Goal: Transaction & Acquisition: Book appointment/travel/reservation

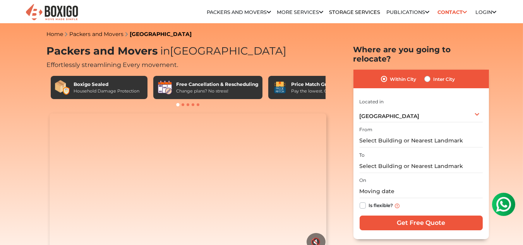
click at [434, 74] on label "Inter City" at bounding box center [445, 78] width 22 height 9
click at [426, 74] on input "Inter City" at bounding box center [427, 78] width 6 height 8
radio input "true"
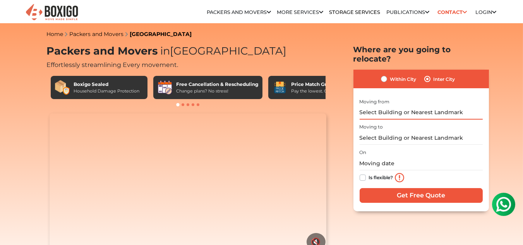
click at [384, 106] on input "text" at bounding box center [421, 113] width 123 height 14
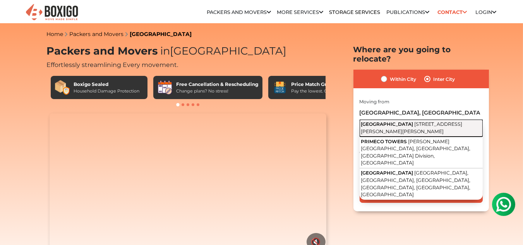
click at [415, 121] on span "[STREET_ADDRESS][PERSON_NAME][PERSON_NAME]" at bounding box center [411, 127] width 101 height 13
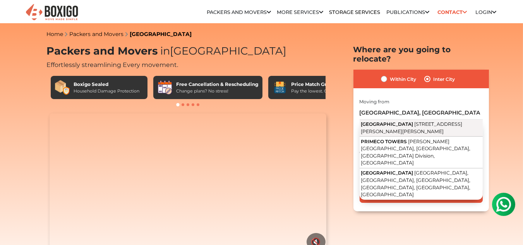
type input "[GEOGRAPHIC_DATA], [STREET_ADDRESS][PERSON_NAME][PERSON_NAME]"
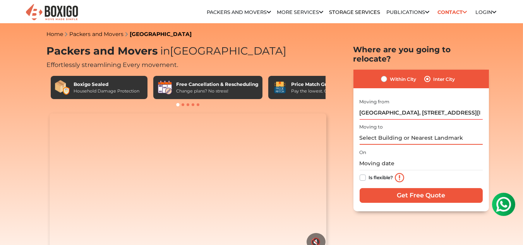
click at [389, 131] on input "text" at bounding box center [421, 138] width 123 height 14
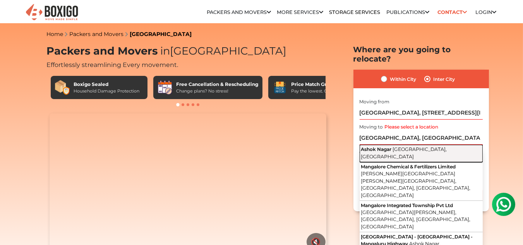
click at [432, 146] on span "[GEOGRAPHIC_DATA], [GEOGRAPHIC_DATA]" at bounding box center [404, 152] width 86 height 13
type input "[GEOGRAPHIC_DATA], [GEOGRAPHIC_DATA], [GEOGRAPHIC_DATA]"
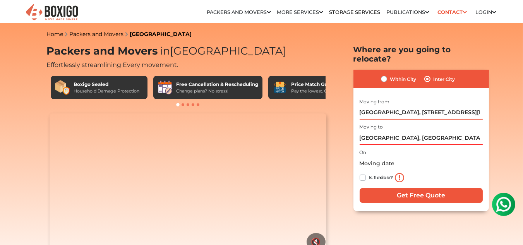
click at [367, 106] on input "[GEOGRAPHIC_DATA], [STREET_ADDRESS][PERSON_NAME][PERSON_NAME]" at bounding box center [421, 113] width 123 height 14
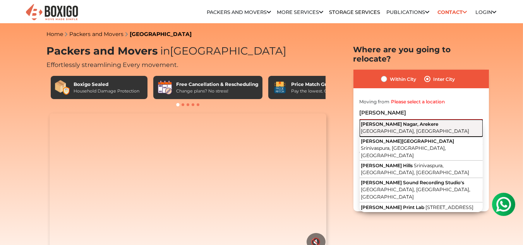
click at [377, 121] on span "[PERSON_NAME] Nagar, Arekere" at bounding box center [399, 124] width 77 height 6
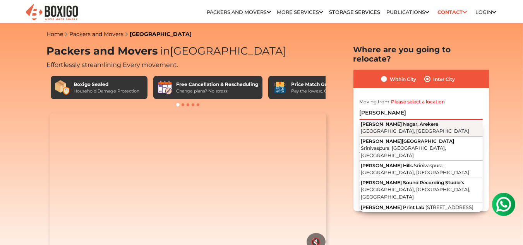
type input "[PERSON_NAME] Nagar, [GEOGRAPHIC_DATA], [GEOGRAPHIC_DATA], [GEOGRAPHIC_DATA]"
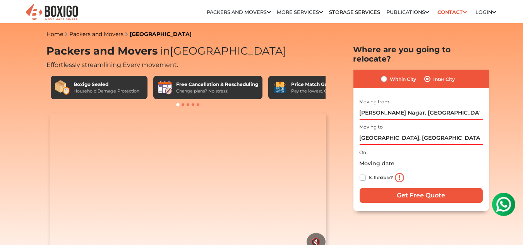
click at [369, 173] on label "Is flexible?" at bounding box center [381, 177] width 24 height 8
click at [363, 173] on input "Is flexible?" at bounding box center [363, 177] width 6 height 8
checkbox input "true"
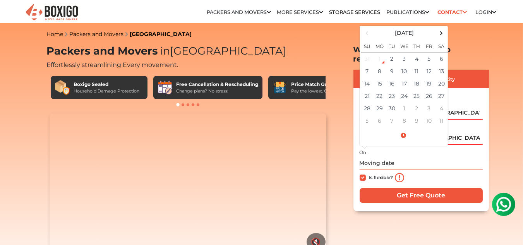
click at [393, 157] on input "text" at bounding box center [421, 164] width 123 height 14
click at [406, 65] on td "10" at bounding box center [404, 71] width 12 height 12
type input "[DATE] 12:00 AM"
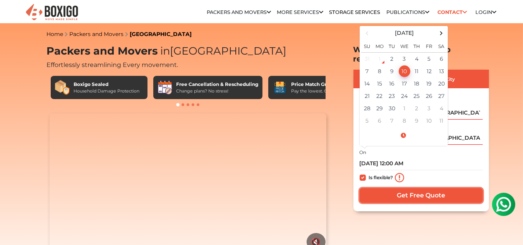
click at [429, 188] on input "Get Free Quote" at bounding box center [421, 195] width 123 height 15
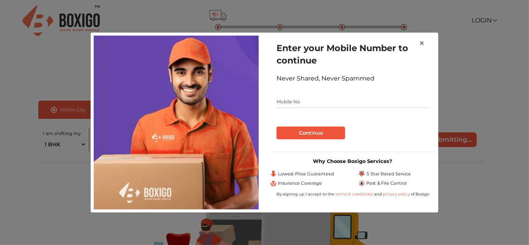
click at [284, 104] on input "text" at bounding box center [352, 102] width 153 height 12
click at [420, 44] on span "×" at bounding box center [421, 43] width 5 height 11
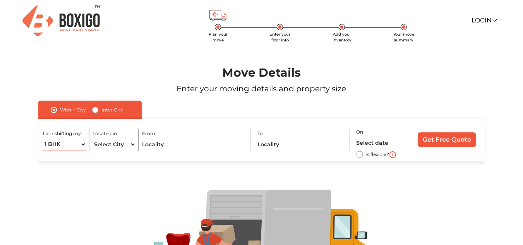
click at [82, 146] on select "1 BHK 2 BHK 3 BHK 3 + BHK FEW ITEMS" at bounding box center [64, 145] width 43 height 14
select select "2 BHK"
click at [43, 138] on select "1 BHK 2 BHK 3 BHK 3 + BHK FEW ITEMS" at bounding box center [64, 145] width 43 height 14
click at [132, 145] on select "Select City Bangalore Bengaluru Bhopal Bhubaneswar Chennai Coimbatore Cuttack D…" at bounding box center [114, 145] width 43 height 14
select select "[GEOGRAPHIC_DATA]"
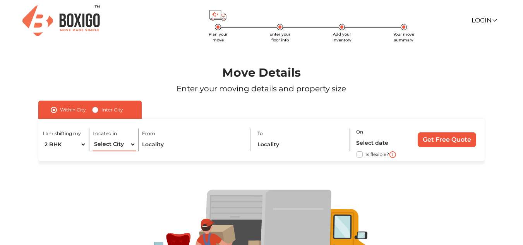
click at [93, 138] on select "Select City Bangalore Bengaluru Bhopal Bhubaneswar Chennai Coimbatore Cuttack D…" at bounding box center [114, 145] width 43 height 14
click at [202, 143] on input "text" at bounding box center [193, 145] width 102 height 14
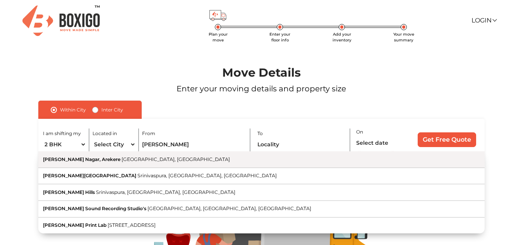
click at [130, 160] on span "[GEOGRAPHIC_DATA], [GEOGRAPHIC_DATA]" at bounding box center [176, 159] width 108 height 6
type input "[PERSON_NAME] Nagar, [GEOGRAPHIC_DATA], [GEOGRAPHIC_DATA], [GEOGRAPHIC_DATA]"
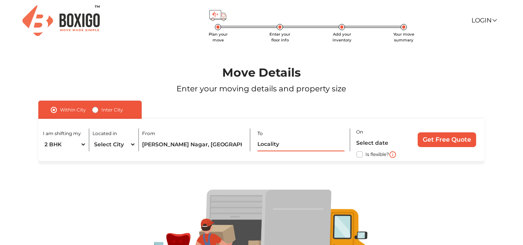
click at [276, 146] on input "text" at bounding box center [300, 145] width 87 height 14
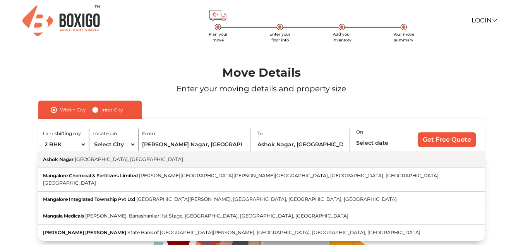
click at [66, 165] on button "Ashok Nagar Mangaluru, Karnataka" at bounding box center [261, 159] width 446 height 17
type input "Ashok Nagar, Mangaluru, Karnataka"
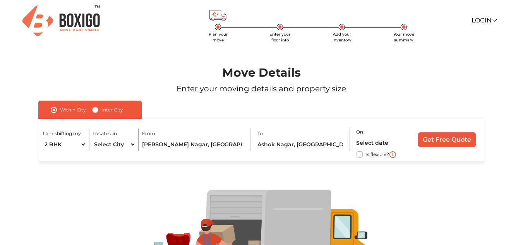
click at [366, 155] on label "Is flexible?" at bounding box center [378, 154] width 24 height 8
click at [45, 155] on input "Is flexible?" at bounding box center [41, 154] width 6 height 8
checkbox input "true"
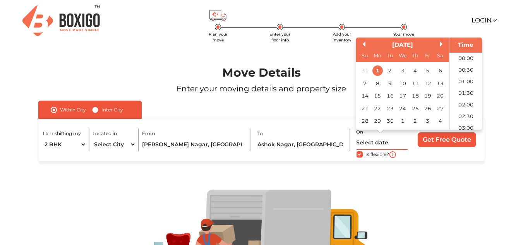
click at [377, 143] on input "text" at bounding box center [381, 143] width 51 height 14
click at [401, 84] on div "10" at bounding box center [403, 83] width 10 height 10
type input "10/09/2025 12:00 AM"
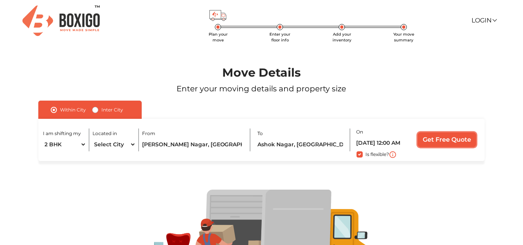
click at [446, 140] on input "Get Free Quote" at bounding box center [447, 139] width 58 height 15
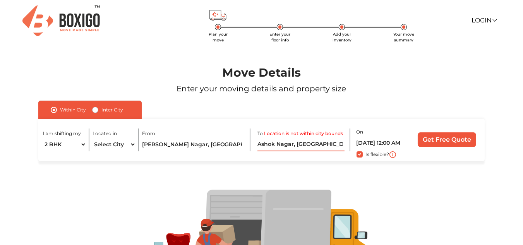
click at [311, 142] on input "Ashok Nagar, Mangaluru, Karnataka" at bounding box center [300, 145] width 87 height 14
click at [101, 110] on label "Inter City" at bounding box center [112, 109] width 22 height 9
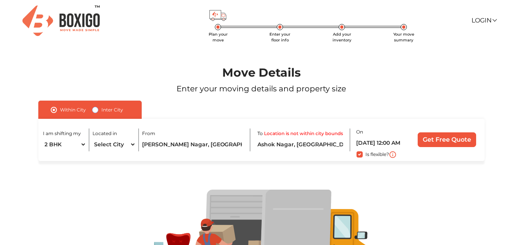
click at [95, 110] on input "Inter City" at bounding box center [95, 109] width 6 height 8
radio input "true"
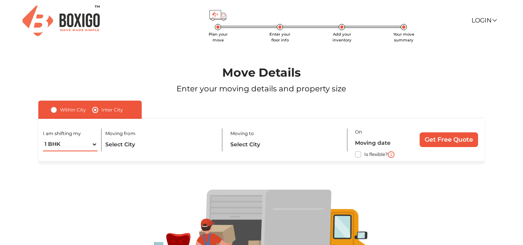
click at [94, 144] on select "1 BHK 2 BHK 3 BHK 3 + BHK FEW ITEMS" at bounding box center [70, 145] width 55 height 14
select select "2 BHK"
click at [43, 138] on select "1 BHK 2 BHK 3 BHK 3 + BHK FEW ITEMS" at bounding box center [70, 145] width 55 height 14
click at [141, 145] on input "text" at bounding box center [160, 145] width 110 height 14
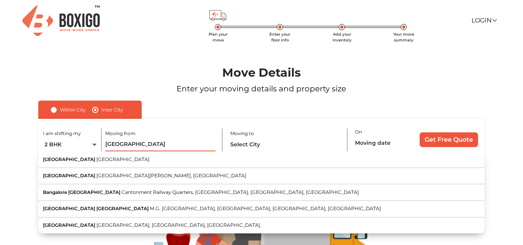
drag, startPoint x: 140, startPoint y: 145, endPoint x: 84, endPoint y: 146, distance: 55.8
click at [84, 146] on div "I am shifting my 1 BHK 2 BHK 3 BHK 3 + BHK FEW ITEMS Moving from Bangalore Bang…" at bounding box center [261, 140] width 446 height 42
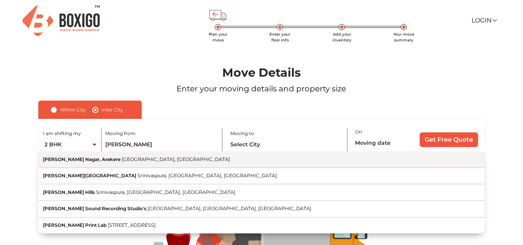
click at [86, 160] on span "[PERSON_NAME] Nagar, Arekere" at bounding box center [81, 159] width 77 height 6
type input "[PERSON_NAME] Nagar, [GEOGRAPHIC_DATA], [GEOGRAPHIC_DATA], [GEOGRAPHIC_DATA]"
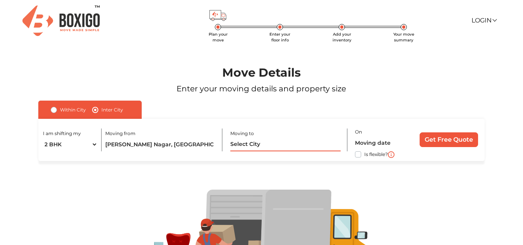
click at [245, 143] on input "text" at bounding box center [285, 145] width 110 height 14
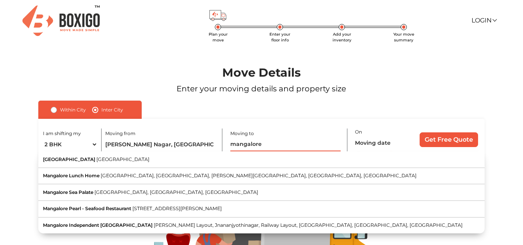
click at [231, 146] on input "mangalore" at bounding box center [285, 145] width 110 height 14
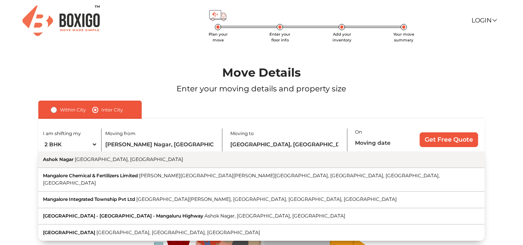
click at [120, 157] on span "[GEOGRAPHIC_DATA], [GEOGRAPHIC_DATA]" at bounding box center [129, 159] width 108 height 6
type input "[GEOGRAPHIC_DATA], [GEOGRAPHIC_DATA], [GEOGRAPHIC_DATA]"
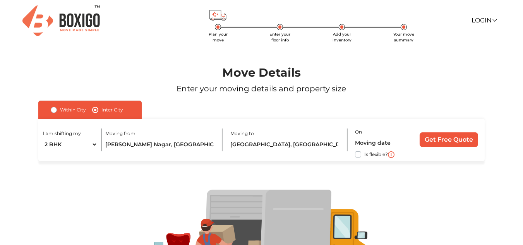
click at [364, 155] on label "Is flexible?" at bounding box center [376, 154] width 24 height 8
click at [45, 155] on input "Is flexible?" at bounding box center [41, 154] width 6 height 8
checkbox input "true"
click at [401, 142] on input "text" at bounding box center [383, 143] width 56 height 14
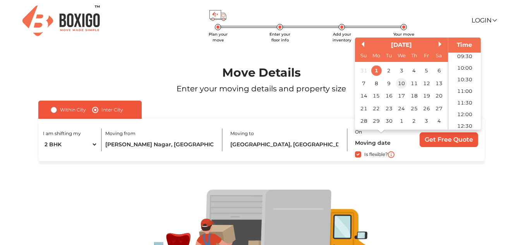
click at [402, 82] on div "10" at bounding box center [401, 83] width 10 height 10
type input "10/09/2025 12:00 AM"
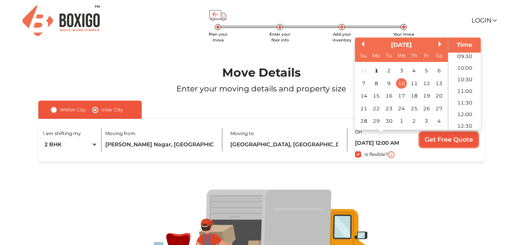
click at [459, 141] on input "Get Free Quote" at bounding box center [449, 139] width 58 height 15
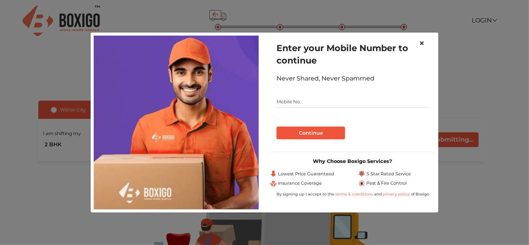
click at [421, 41] on span "×" at bounding box center [421, 43] width 5 height 11
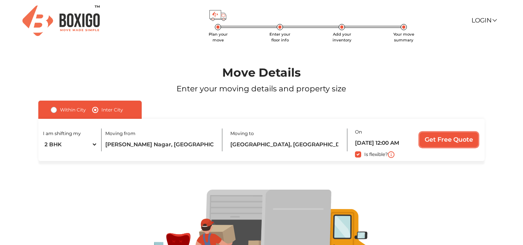
click at [444, 140] on input "Get Free Quote" at bounding box center [449, 139] width 58 height 15
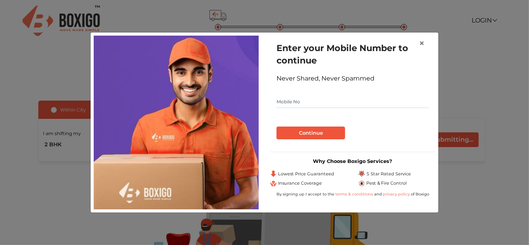
click at [290, 105] on input "text" at bounding box center [352, 102] width 153 height 12
type input "9108204015"
click at [317, 134] on button "Continue" at bounding box center [310, 133] width 69 height 13
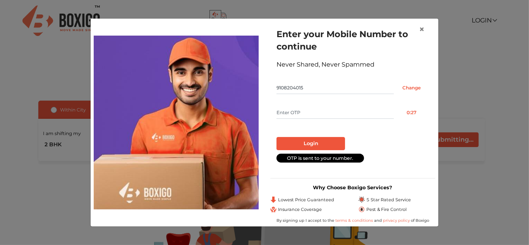
click at [284, 114] on input "text" at bounding box center [334, 112] width 117 height 12
type input "8500"
click at [307, 142] on button "Login" at bounding box center [310, 143] width 69 height 13
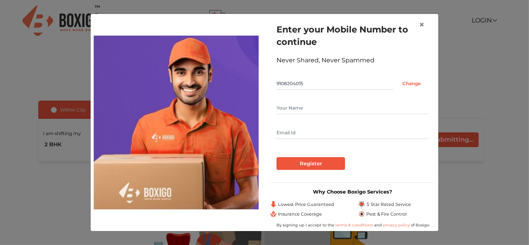
click at [285, 108] on input "text" at bounding box center [352, 108] width 153 height 12
type input "Ravikiran"
click at [305, 130] on input "text" at bounding box center [352, 133] width 153 height 12
type input "ravikiranh@yahoo.com"
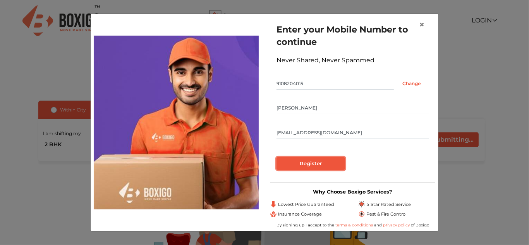
click at [303, 163] on input "Register" at bounding box center [310, 163] width 69 height 13
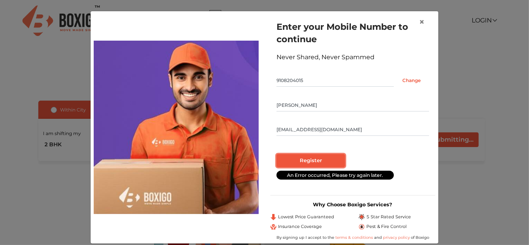
click at [309, 158] on input "Register" at bounding box center [310, 160] width 69 height 13
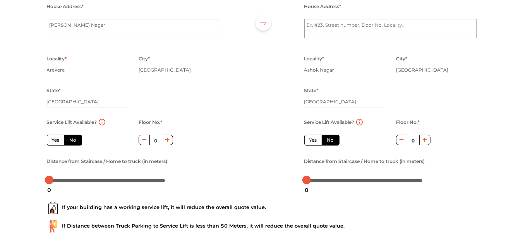
scroll to position [116, 0]
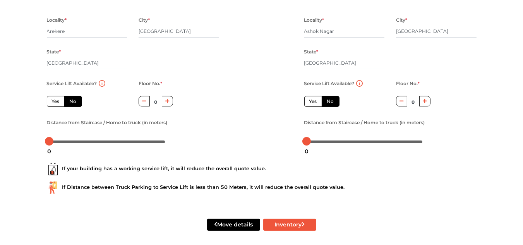
click at [165, 103] on icon "button" at bounding box center [167, 101] width 4 height 5
type input "1"
click at [310, 103] on label "Yes" at bounding box center [313, 101] width 18 height 11
click at [310, 103] on input "Yes" at bounding box center [311, 100] width 5 height 5
radio input "true"
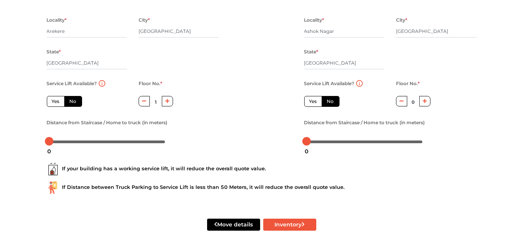
radio input "false"
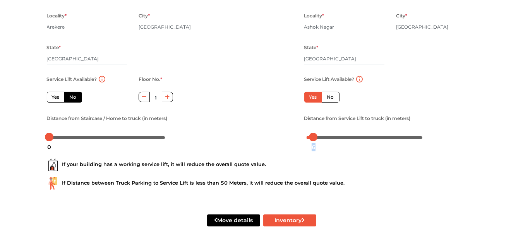
drag, startPoint x: 305, startPoint y: 139, endPoint x: 314, endPoint y: 140, distance: 8.2
click at [314, 141] on div "6" at bounding box center [314, 147] width 10 height 13
drag, startPoint x: 48, startPoint y: 139, endPoint x: 55, endPoint y: 139, distance: 6.6
click at [55, 141] on div "5" at bounding box center [55, 147] width 10 height 13
click at [286, 222] on button "Inventory" at bounding box center [289, 220] width 53 height 12
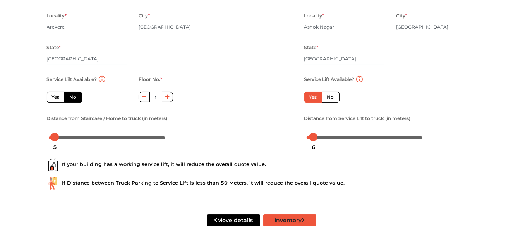
radio input "true"
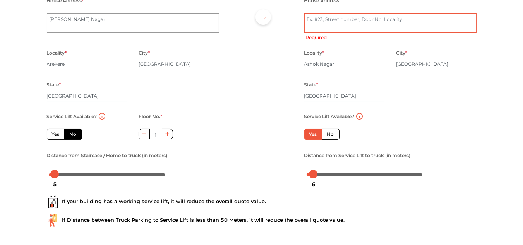
scroll to position [45, 0]
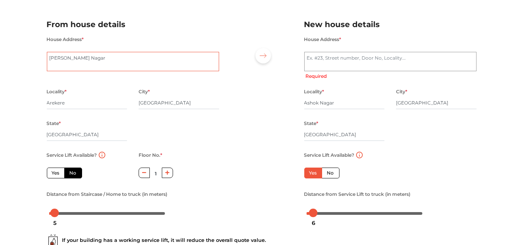
click at [71, 60] on textarea "Omkar Nagar" at bounding box center [133, 61] width 172 height 19
type textarea "1"
radio input "true"
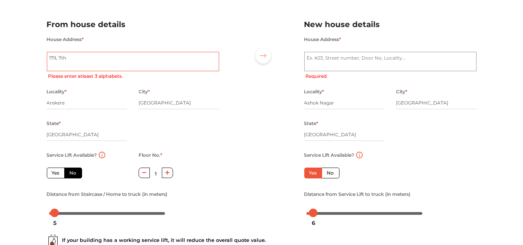
type textarea "179, 7th c"
radio input "true"
type textarea "179, 7th cross, Omkar Nagar, Arakere, Bangalore 560076"
click at [316, 58] on textarea "House Address *" at bounding box center [390, 61] width 172 height 19
paste textarea "siding at "H.No 6-48/2 ,"Shree Raksha", Agaramelu ,Surat~kal- 575014 the ow"
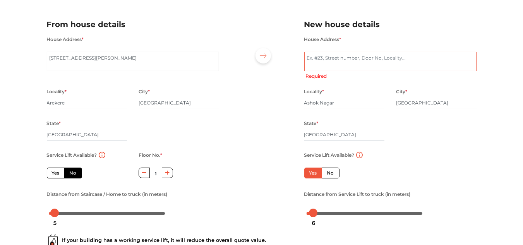
radio input "true"
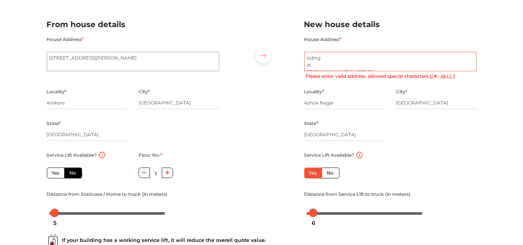
scroll to position [11, 0]
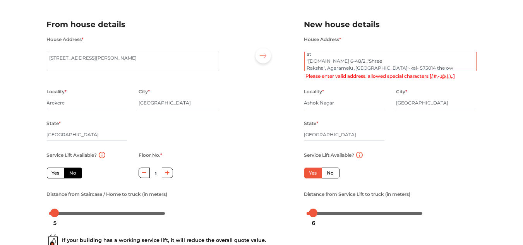
click at [315, 53] on textarea "siding at "H.No 6-48/2 ,"Shree Raksha", Agaramelu ,Surat~kal- 575014 the ow" at bounding box center [390, 61] width 172 height 19
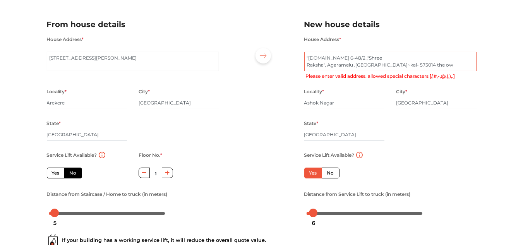
scroll to position [0, 0]
type textarea "~kal- 575014 the ow"
radio input "true"
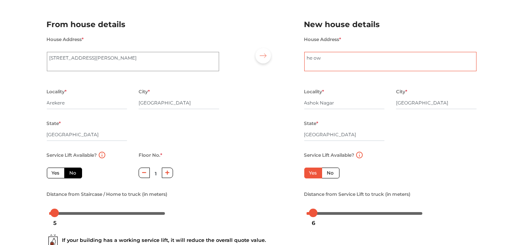
type textarea "e ow"
radio input "true"
type textarea "w"
radio input "true"
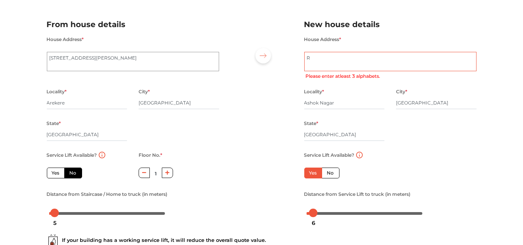
type textarea "Ra"
radio input "true"
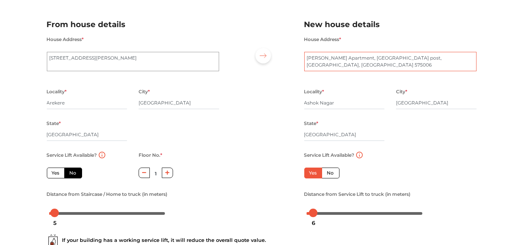
click at [403, 62] on textarea "Rathna Apartment, Hoigebail post, Ashoknagar, Mangalore 575006" at bounding box center [390, 61] width 172 height 19
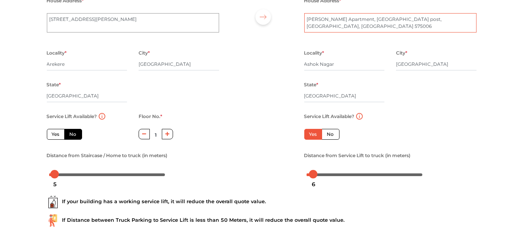
scroll to position [122, 0]
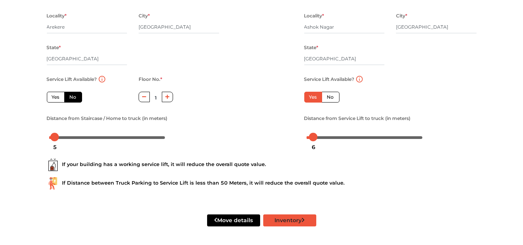
type textarea "Rathna Apartment, Hoigebail post, Ashok nagar, Mangalore 575006"
click at [279, 218] on button "Inventory" at bounding box center [289, 220] width 53 height 12
radio input "true"
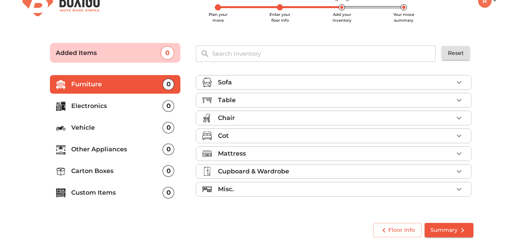
scroll to position [19, 0]
click at [457, 83] on icon "button" at bounding box center [458, 82] width 9 height 9
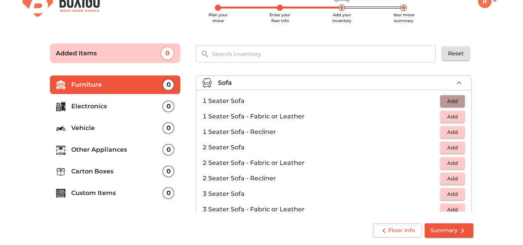
click at [455, 101] on span "Add" at bounding box center [452, 101] width 17 height 9
click at [456, 101] on icon "button" at bounding box center [458, 100] width 5 height 5
click at [451, 192] on span "Add" at bounding box center [452, 194] width 17 height 9
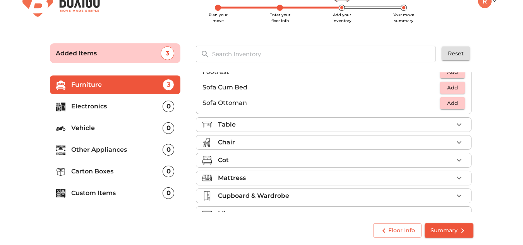
scroll to position [217, 0]
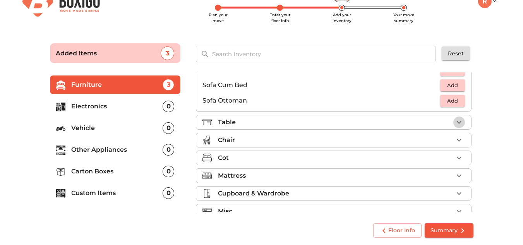
click at [455, 124] on icon "button" at bounding box center [458, 122] width 9 height 9
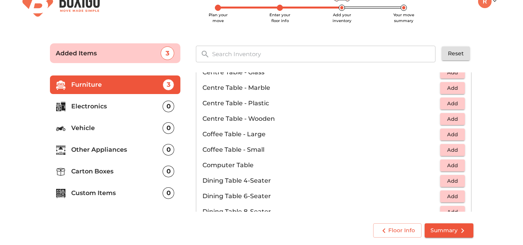
scroll to position [23, 0]
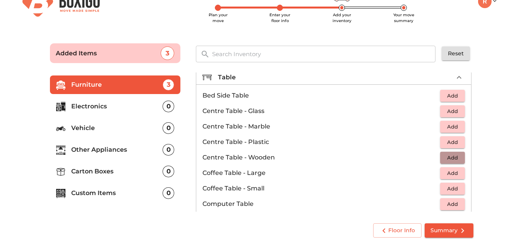
click at [451, 155] on span "Add" at bounding box center [452, 157] width 17 height 9
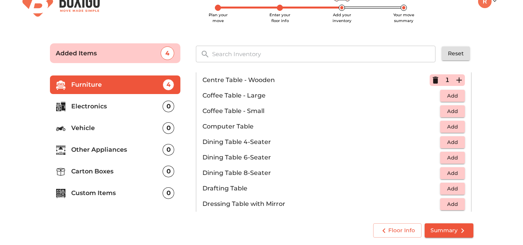
scroll to position [62, 0]
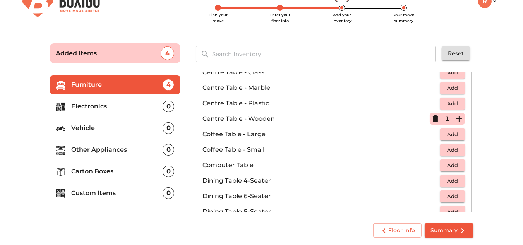
click at [433, 118] on icon "button" at bounding box center [435, 118] width 5 height 7
click at [452, 146] on span "Add" at bounding box center [452, 150] width 17 height 9
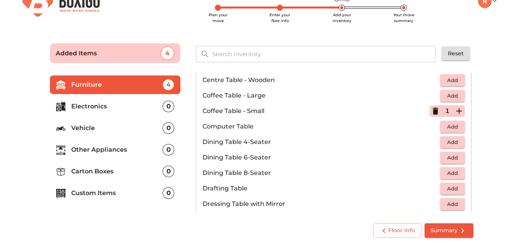
scroll to position [139, 0]
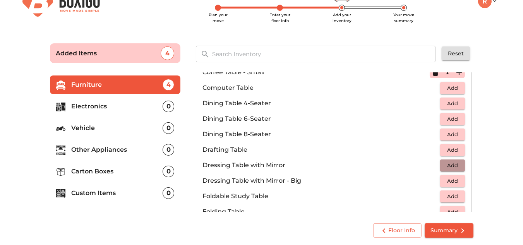
click at [448, 163] on span "Add" at bounding box center [452, 165] width 17 height 9
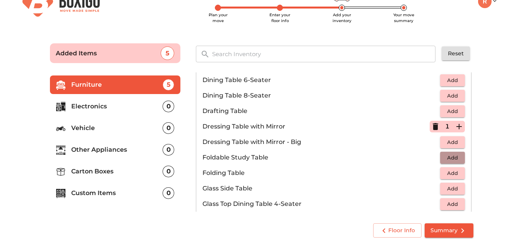
click at [452, 155] on span "Add" at bounding box center [452, 157] width 17 height 9
click at [454, 156] on icon "button" at bounding box center [458, 157] width 9 height 9
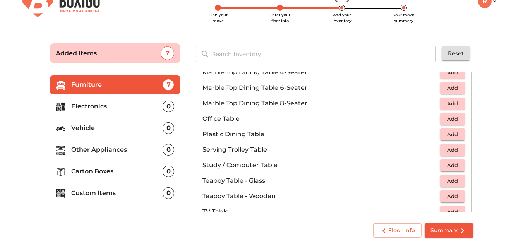
scroll to position [410, 0]
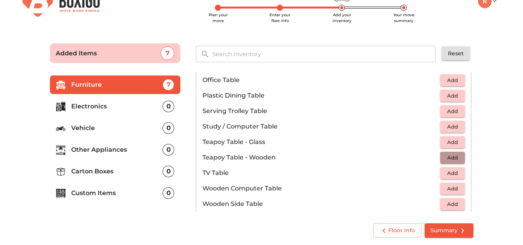
click at [440, 156] on button "Add" at bounding box center [452, 158] width 25 height 12
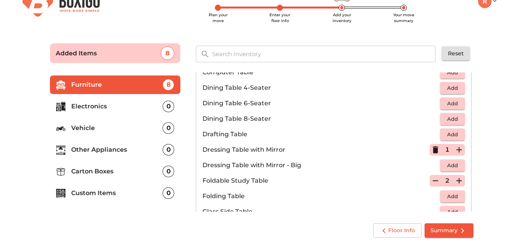
scroll to position [77, 0]
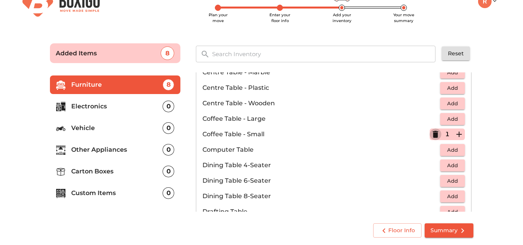
click at [434, 131] on icon "button" at bounding box center [435, 134] width 9 height 9
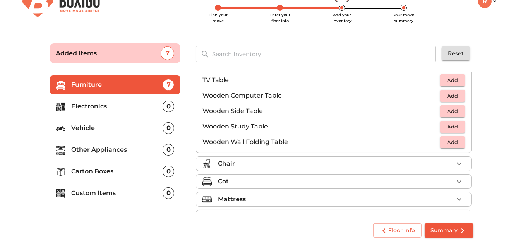
scroll to position [539, 0]
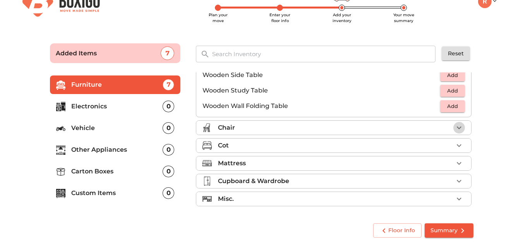
click at [457, 128] on icon "button" at bounding box center [459, 128] width 5 height 3
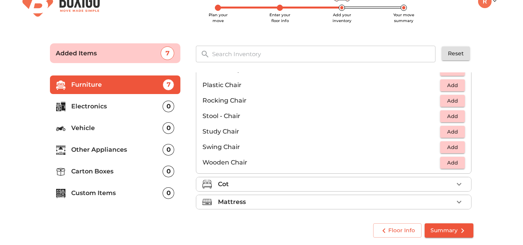
scroll to position [245, 0]
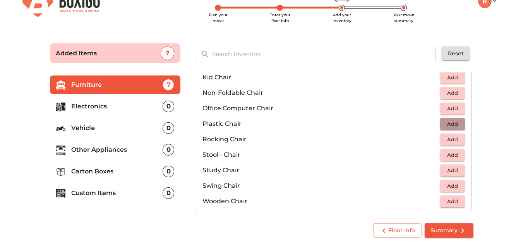
click at [446, 121] on span "Add" at bounding box center [452, 124] width 17 height 9
click at [456, 123] on icon "button" at bounding box center [458, 123] width 9 height 9
click at [453, 106] on span "Add" at bounding box center [452, 108] width 17 height 9
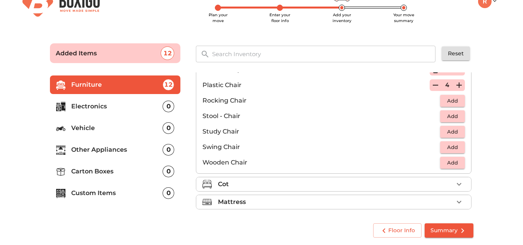
scroll to position [322, 0]
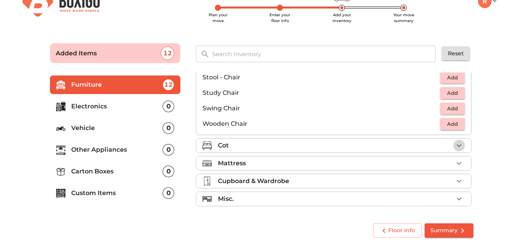
click at [457, 146] on icon "button" at bounding box center [459, 145] width 5 height 3
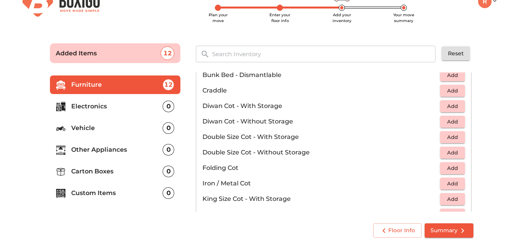
scroll to position [172, 0]
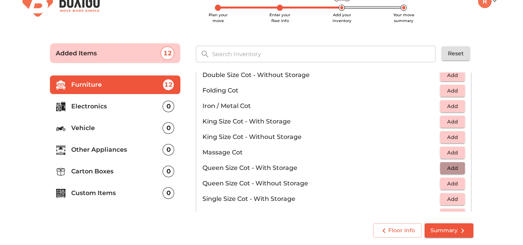
click at [453, 166] on span "Add" at bounding box center [452, 168] width 17 height 9
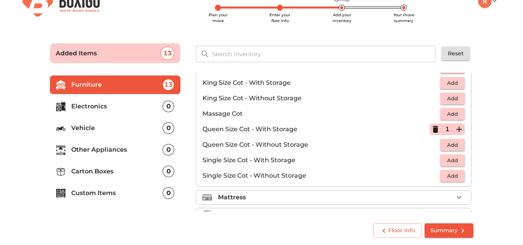
scroll to position [245, 0]
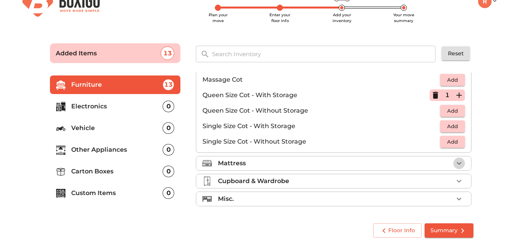
click at [455, 163] on icon "button" at bounding box center [458, 163] width 9 height 9
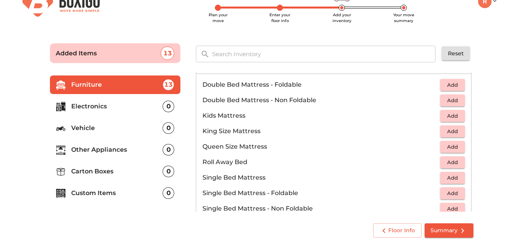
scroll to position [87, 0]
click at [449, 146] on span "Add" at bounding box center [452, 147] width 17 height 9
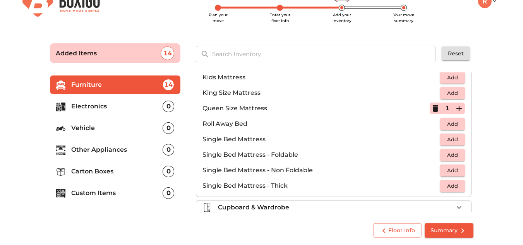
scroll to position [152, 0]
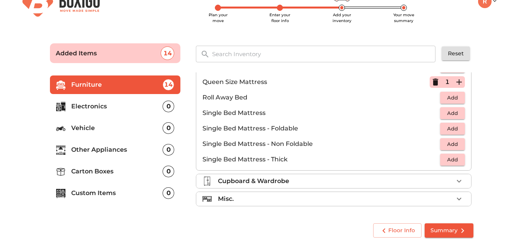
click at [454, 181] on icon "button" at bounding box center [458, 181] width 9 height 9
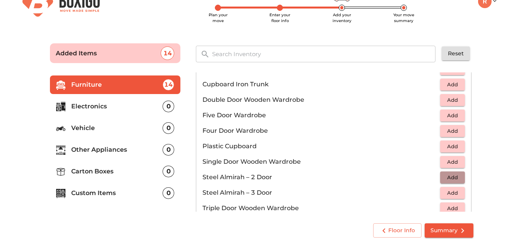
click at [446, 176] on span "Add" at bounding box center [452, 177] width 17 height 9
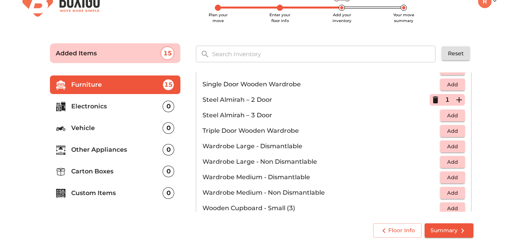
scroll to position [261, 0]
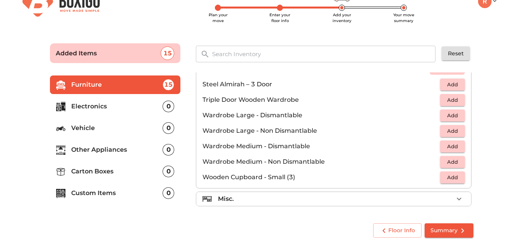
click at [456, 196] on icon "button" at bounding box center [458, 198] width 9 height 9
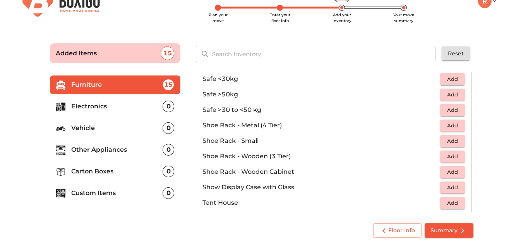
scroll to position [415, 0]
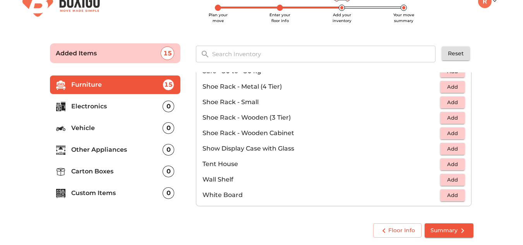
click at [141, 106] on p "Electronics" at bounding box center [117, 106] width 91 height 9
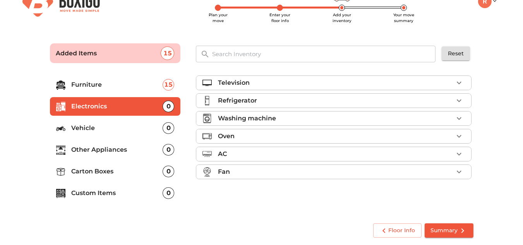
click at [458, 82] on icon "button" at bounding box center [459, 83] width 5 height 3
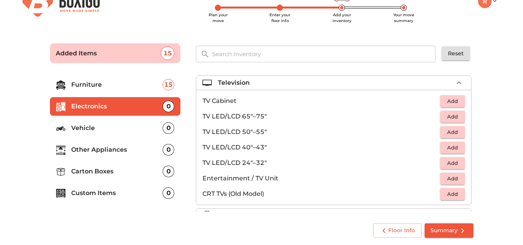
click at [248, 133] on p "TV LED/LCD 50"–55"" at bounding box center [321, 131] width 238 height 9
click at [444, 130] on span "Add" at bounding box center [452, 132] width 17 height 9
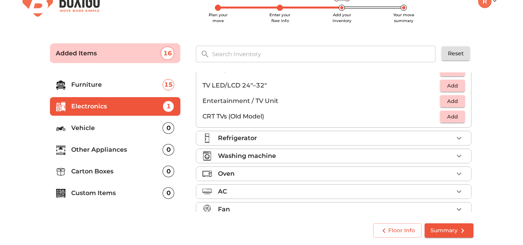
scroll to position [88, 0]
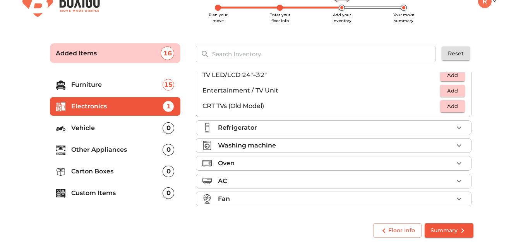
click at [457, 127] on icon "button" at bounding box center [459, 128] width 5 height 3
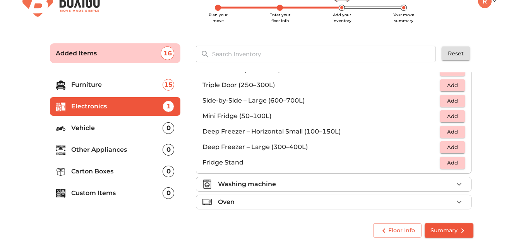
scroll to position [0, 0]
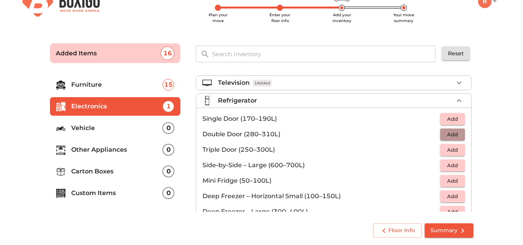
click at [444, 133] on span "Add" at bounding box center [452, 134] width 17 height 9
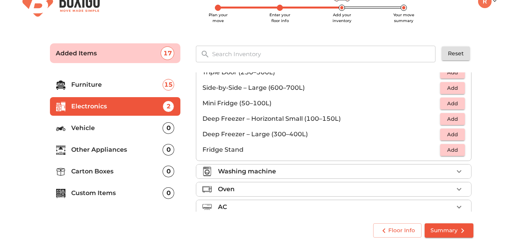
scroll to position [103, 0]
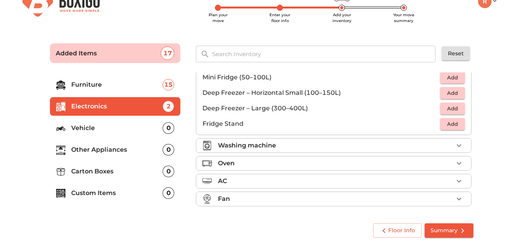
click at [454, 163] on icon "button" at bounding box center [458, 163] width 9 height 9
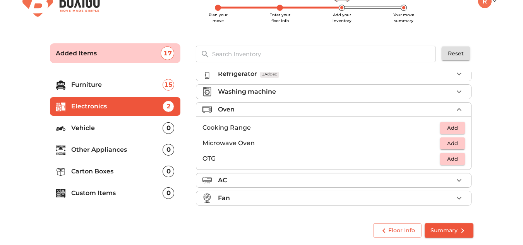
scroll to position [26, 0]
click at [450, 141] on span "Add" at bounding box center [452, 144] width 17 height 9
click at [455, 158] on span "Add" at bounding box center [452, 159] width 17 height 9
click at [454, 181] on icon "button" at bounding box center [458, 181] width 9 height 9
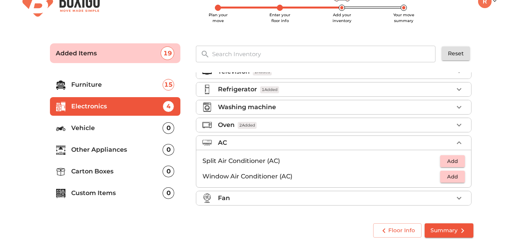
scroll to position [10, 0]
click at [451, 159] on span "Add" at bounding box center [452, 162] width 17 height 9
click at [456, 197] on icon "button" at bounding box center [458, 198] width 9 height 9
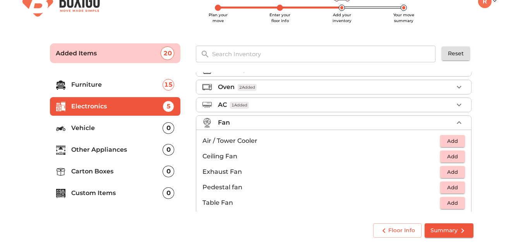
scroll to position [57, 0]
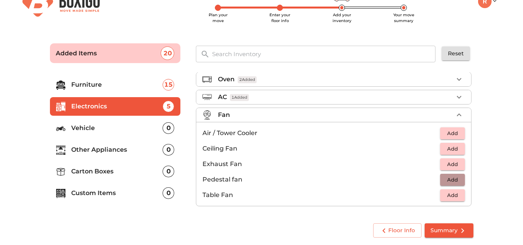
click at [447, 178] on span "Add" at bounding box center [452, 179] width 17 height 9
click at [108, 149] on p "Other Appliances" at bounding box center [117, 149] width 91 height 9
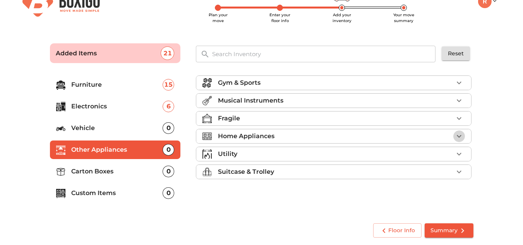
click at [459, 136] on icon "button" at bounding box center [459, 136] width 5 height 3
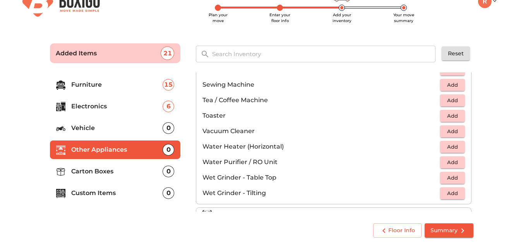
scroll to position [537, 0]
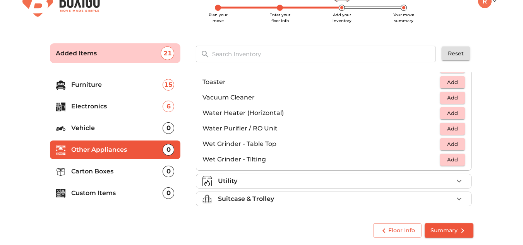
click at [454, 183] on icon "button" at bounding box center [458, 181] width 9 height 9
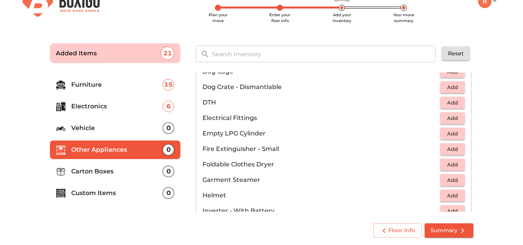
scroll to position [310, 0]
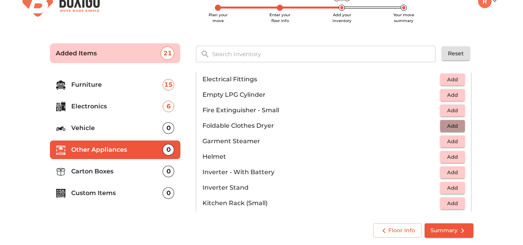
click at [446, 124] on span "Add" at bounding box center [452, 126] width 17 height 9
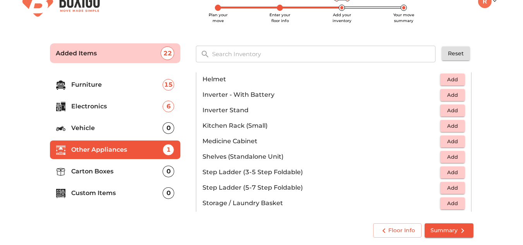
scroll to position [426, 0]
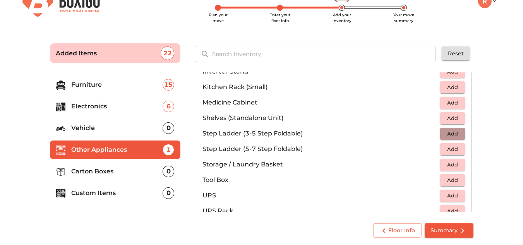
click at [448, 131] on span "Add" at bounding box center [452, 133] width 17 height 9
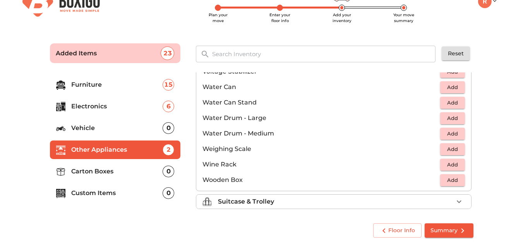
scroll to position [583, 0]
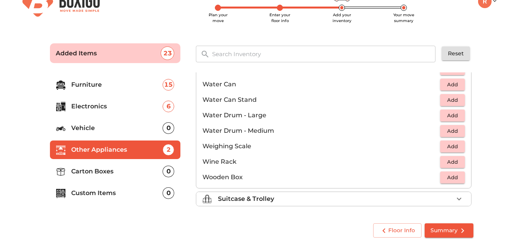
click at [457, 198] on icon "button" at bounding box center [459, 199] width 5 height 3
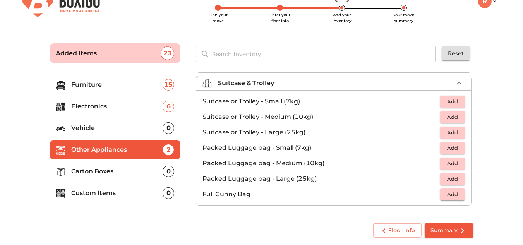
scroll to position [88, 0]
click at [446, 114] on span "Add" at bounding box center [452, 117] width 17 height 9
click at [446, 114] on div "1" at bounding box center [447, 118] width 35 height 12
click at [457, 118] on icon "button" at bounding box center [458, 117] width 9 height 9
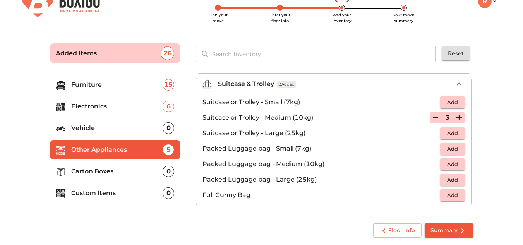
click at [101, 172] on p "Carton Boxes" at bounding box center [117, 171] width 91 height 9
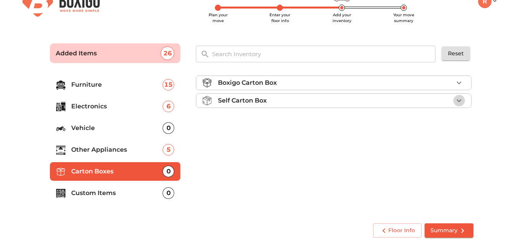
click at [460, 101] on icon "button" at bounding box center [459, 100] width 5 height 3
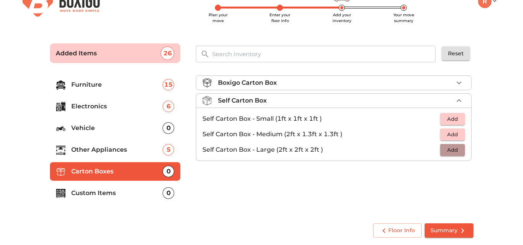
click at [455, 150] on span "Add" at bounding box center [452, 150] width 17 height 9
click at [459, 151] on icon "button" at bounding box center [458, 149] width 9 height 9
click at [93, 190] on p "Custom Items" at bounding box center [117, 193] width 91 height 9
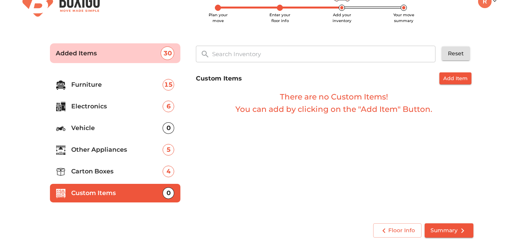
click at [445, 227] on span "Summary" at bounding box center [449, 231] width 36 height 10
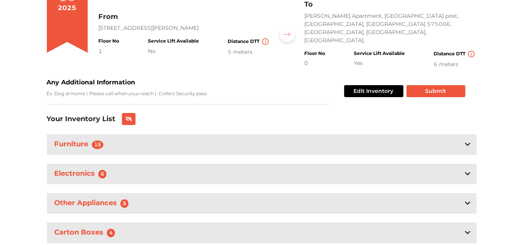
scroll to position [114, 0]
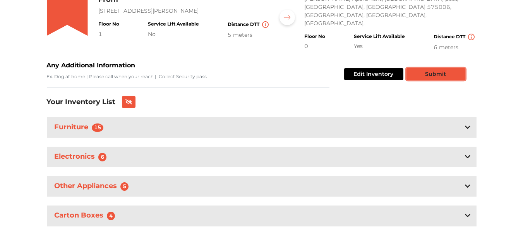
click at [446, 68] on button "Submit" at bounding box center [435, 74] width 59 height 12
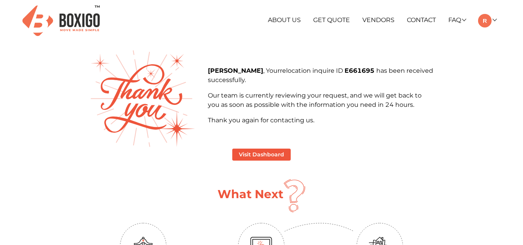
scroll to position [116, 0]
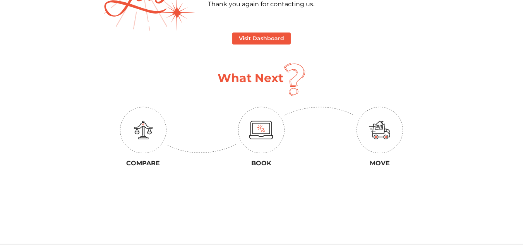
click at [149, 139] on img at bounding box center [143, 130] width 46 height 46
click at [362, 136] on img at bounding box center [379, 130] width 46 height 46
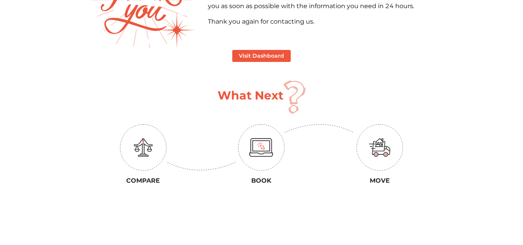
scroll to position [0, 0]
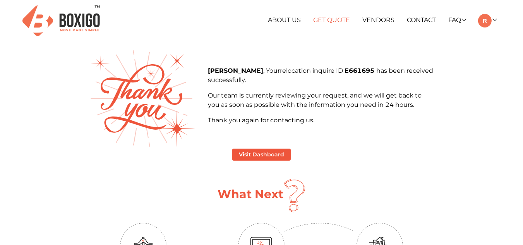
click at [334, 17] on link "Get Quote" at bounding box center [331, 19] width 37 height 7
click at [250, 158] on button "Visit Dashboard" at bounding box center [261, 155] width 58 height 12
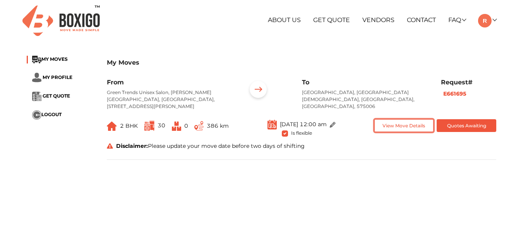
click at [398, 125] on button "View Move Details" at bounding box center [404, 125] width 60 height 13
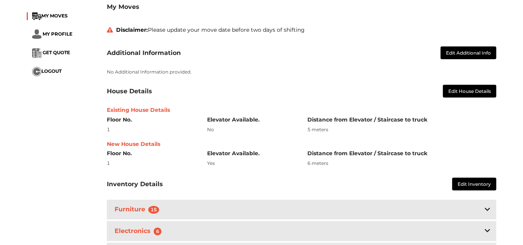
scroll to position [194, 0]
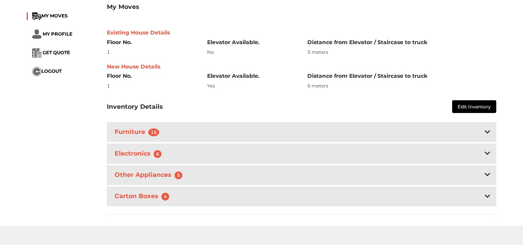
click at [487, 153] on icon at bounding box center [487, 153] width 5 height 6
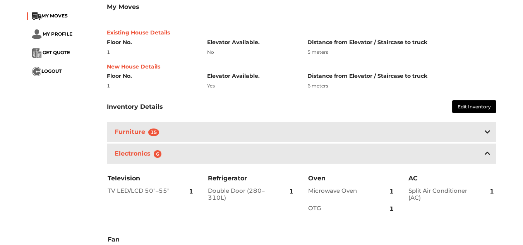
scroll to position [232, 0]
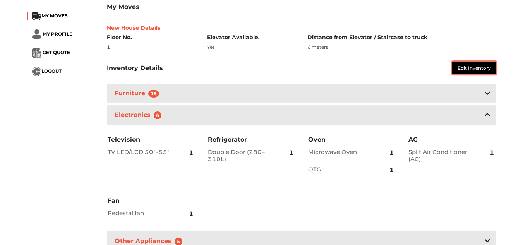
click at [485, 70] on button "Edit Inventory" at bounding box center [474, 68] width 44 height 13
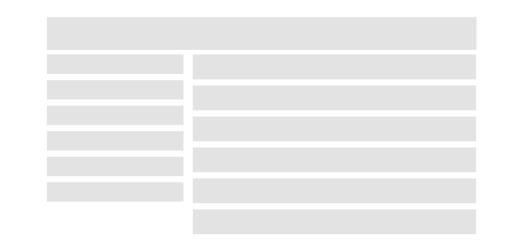
scroll to position [19, 0]
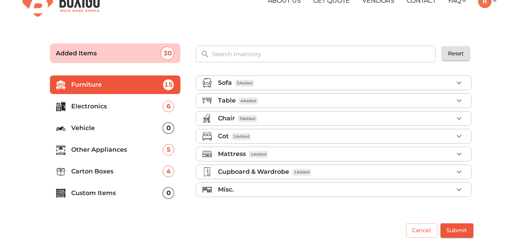
click at [459, 188] on icon "button" at bounding box center [458, 189] width 9 height 9
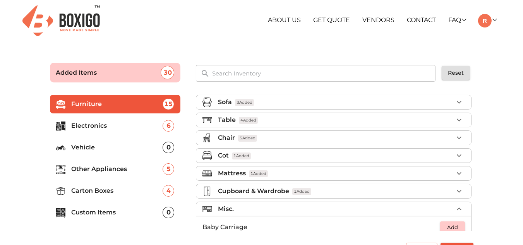
click at [102, 213] on p "Custom Items" at bounding box center [117, 212] width 91 height 9
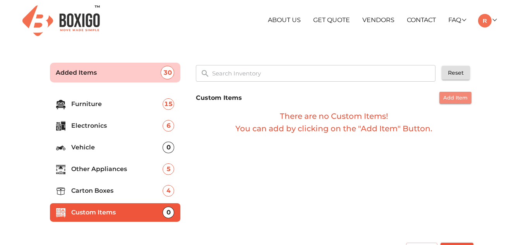
click at [454, 96] on span "Add Item" at bounding box center [455, 97] width 24 height 9
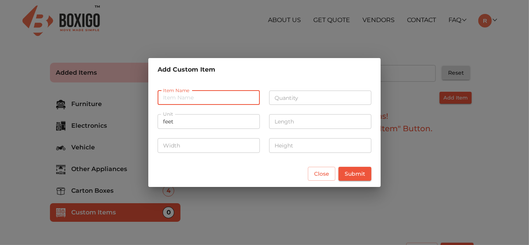
click at [228, 101] on input "text" at bounding box center [209, 98] width 102 height 15
type input "Small Plant pots"
click at [297, 100] on input "number" at bounding box center [320, 98] width 102 height 15
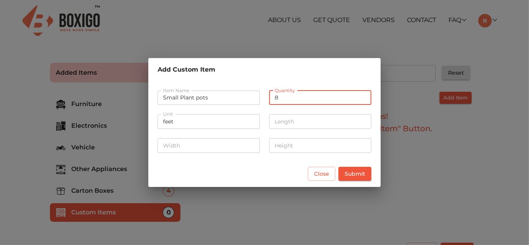
type input "8"
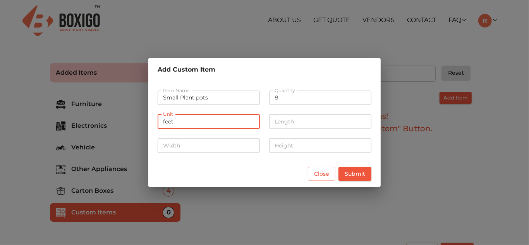
click at [211, 126] on input "feet" at bounding box center [209, 121] width 102 height 15
click at [211, 123] on input "feet" at bounding box center [209, 121] width 102 height 15
click at [233, 142] on input "number" at bounding box center [209, 145] width 102 height 15
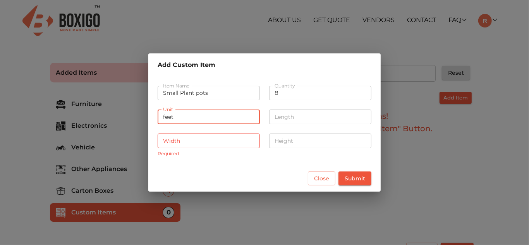
click at [204, 120] on input "feet" at bounding box center [209, 117] width 102 height 15
click at [202, 120] on input "feet" at bounding box center [209, 117] width 102 height 15
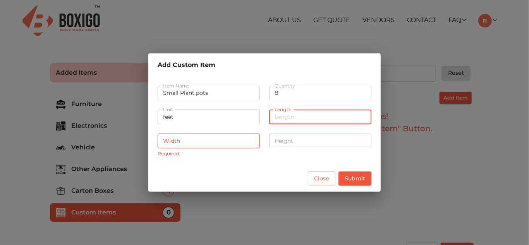
click at [278, 120] on input "number" at bounding box center [320, 117] width 102 height 15
type input "0.5"
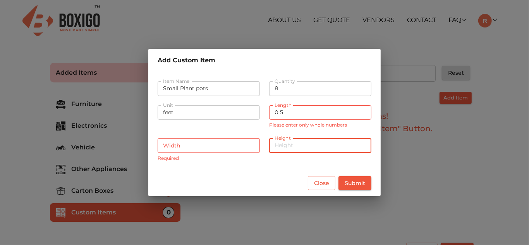
click at [281, 140] on input "number" at bounding box center [320, 145] width 102 height 15
click at [290, 173] on div "Close Submit" at bounding box center [264, 183] width 232 height 27
click at [174, 113] on input "feet" at bounding box center [209, 112] width 102 height 15
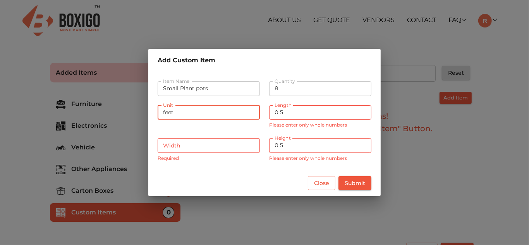
drag, startPoint x: 173, startPoint y: 113, endPoint x: 146, endPoint y: 114, distance: 27.5
click at [146, 114] on div "Add Custom Item Item Name Small Plant pots Item Name Quantity 8 Quantity Unit f…" at bounding box center [264, 122] width 529 height 245
click at [290, 146] on input "0.5" at bounding box center [320, 145] width 102 height 15
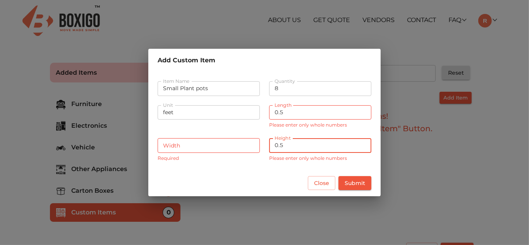
type input "0"
click at [297, 111] on input "0.5" at bounding box center [320, 112] width 102 height 15
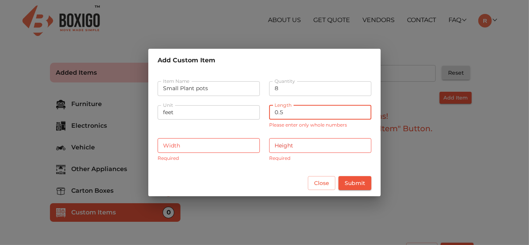
type input "0"
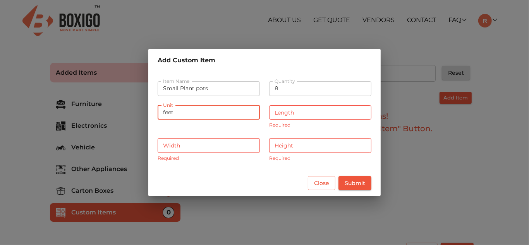
click at [169, 115] on input "feet" at bounding box center [209, 112] width 102 height 15
click at [317, 185] on span "Close" at bounding box center [321, 183] width 15 height 10
